Goal: Information Seeking & Learning: Learn about a topic

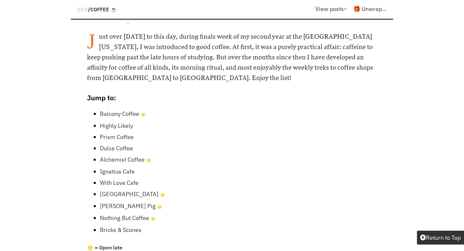
scroll to position [335, 0]
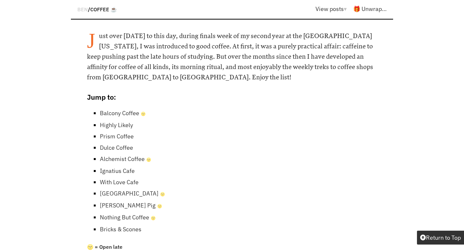
click at [120, 109] on link "Balcony Coffee 🌝" at bounding box center [123, 112] width 46 height 7
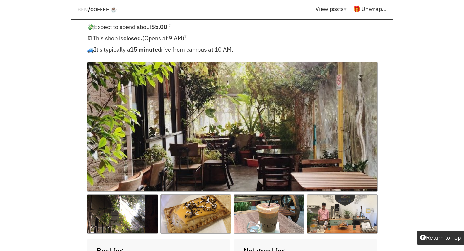
scroll to position [605, 0]
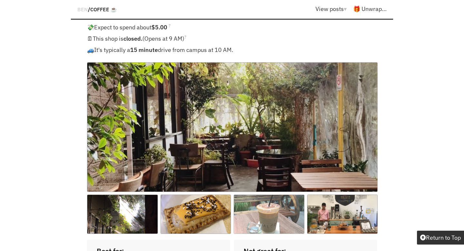
click at [258, 194] on img at bounding box center [269, 213] width 71 height 39
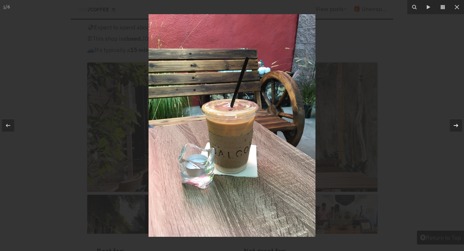
click at [460, 128] on div at bounding box center [456, 125] width 12 height 12
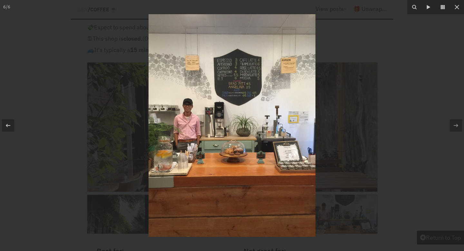
click at [428, 60] on div at bounding box center [232, 125] width 464 height 251
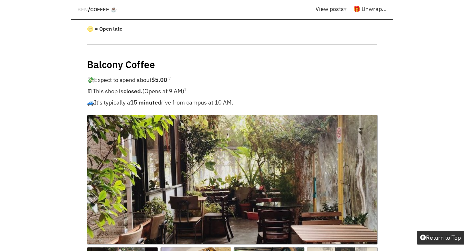
scroll to position [335, 0]
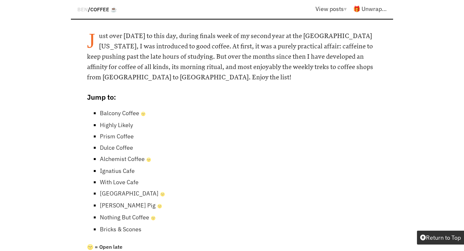
click at [111, 132] on link "Prism Coffee" at bounding box center [117, 135] width 34 height 7
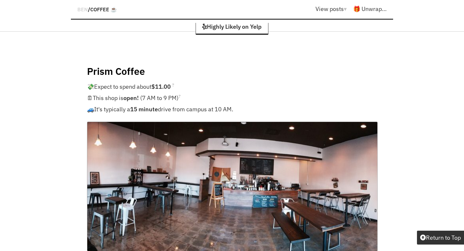
scroll to position [335, 0]
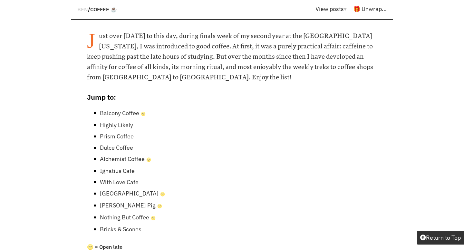
click at [109, 144] on link "Dulce Coffee" at bounding box center [116, 147] width 33 height 7
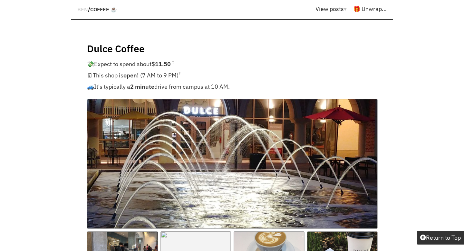
scroll to position [2671, 0]
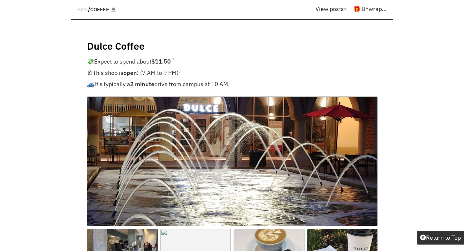
scroll to position [335, 0]
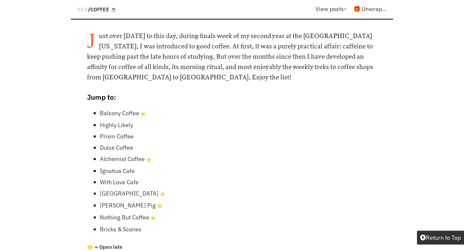
click at [112, 155] on link "Alchemist Coffee 🌝" at bounding box center [125, 158] width 51 height 7
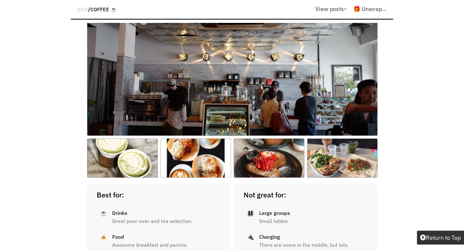
scroll to position [3523, 0]
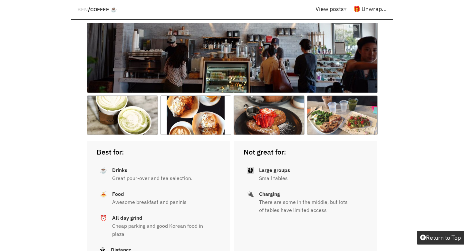
scroll to position [335, 0]
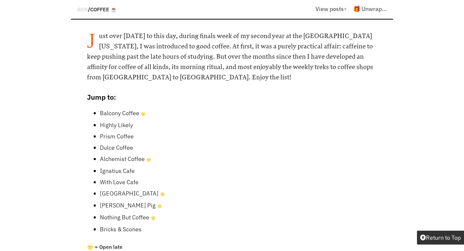
click at [115, 167] on link "Ignatius Cafe" at bounding box center [117, 170] width 35 height 7
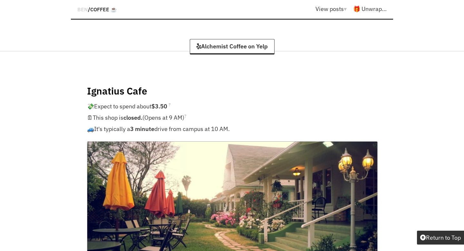
scroll to position [335, 0]
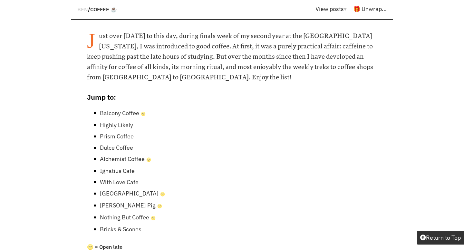
click at [115, 178] on link "With Love Cafe" at bounding box center [119, 181] width 39 height 7
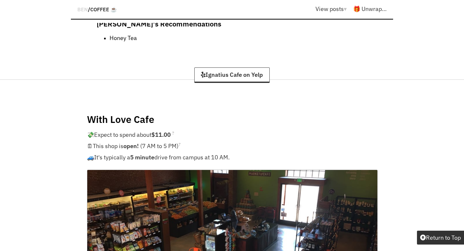
scroll to position [335, 0]
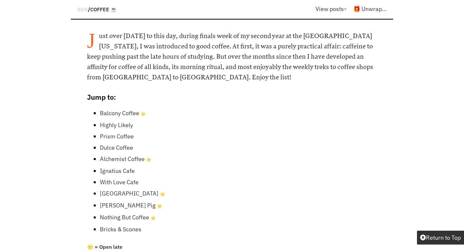
click at [114, 189] on link "Yellow House Cafe 🌝" at bounding box center [132, 192] width 65 height 7
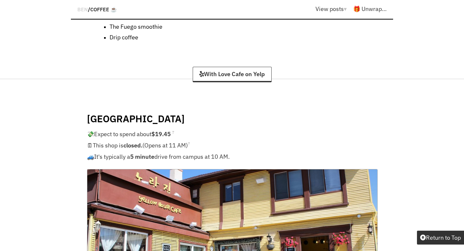
scroll to position [5647, 0]
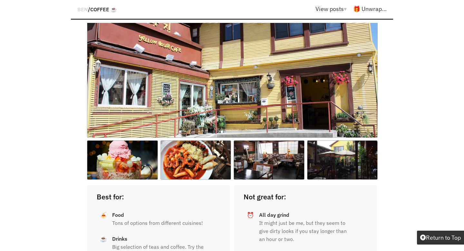
scroll to position [335, 0]
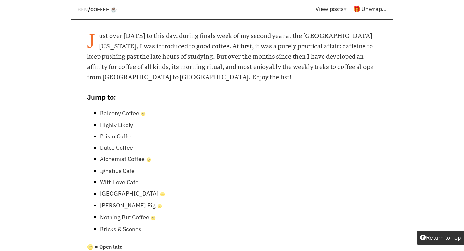
click at [118, 201] on link "[PERSON_NAME] Pig 🌝" at bounding box center [131, 204] width 62 height 7
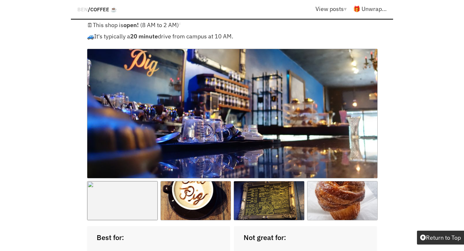
scroll to position [6280, 0]
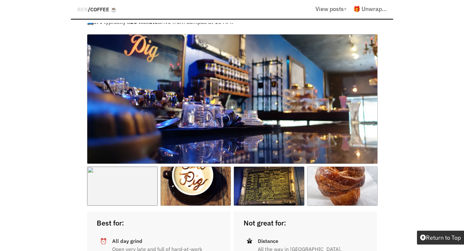
scroll to position [335, 0]
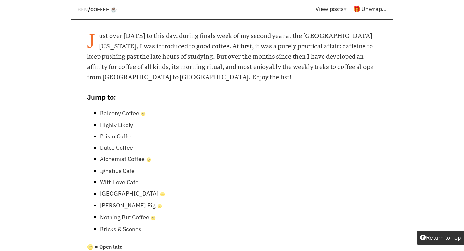
click at [140, 213] on link "Nothing But Coffee 🌝" at bounding box center [128, 216] width 56 height 7
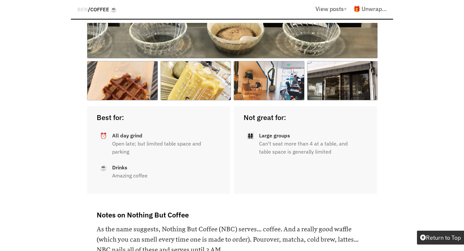
scroll to position [7059, 0]
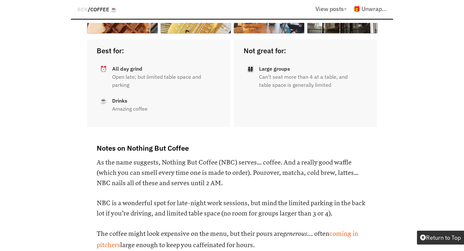
scroll to position [335, 0]
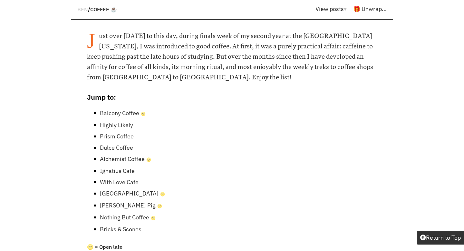
click at [103, 225] on link "Bricks & Scones" at bounding box center [121, 228] width 42 height 7
